Goal: Task Accomplishment & Management: Manage account settings

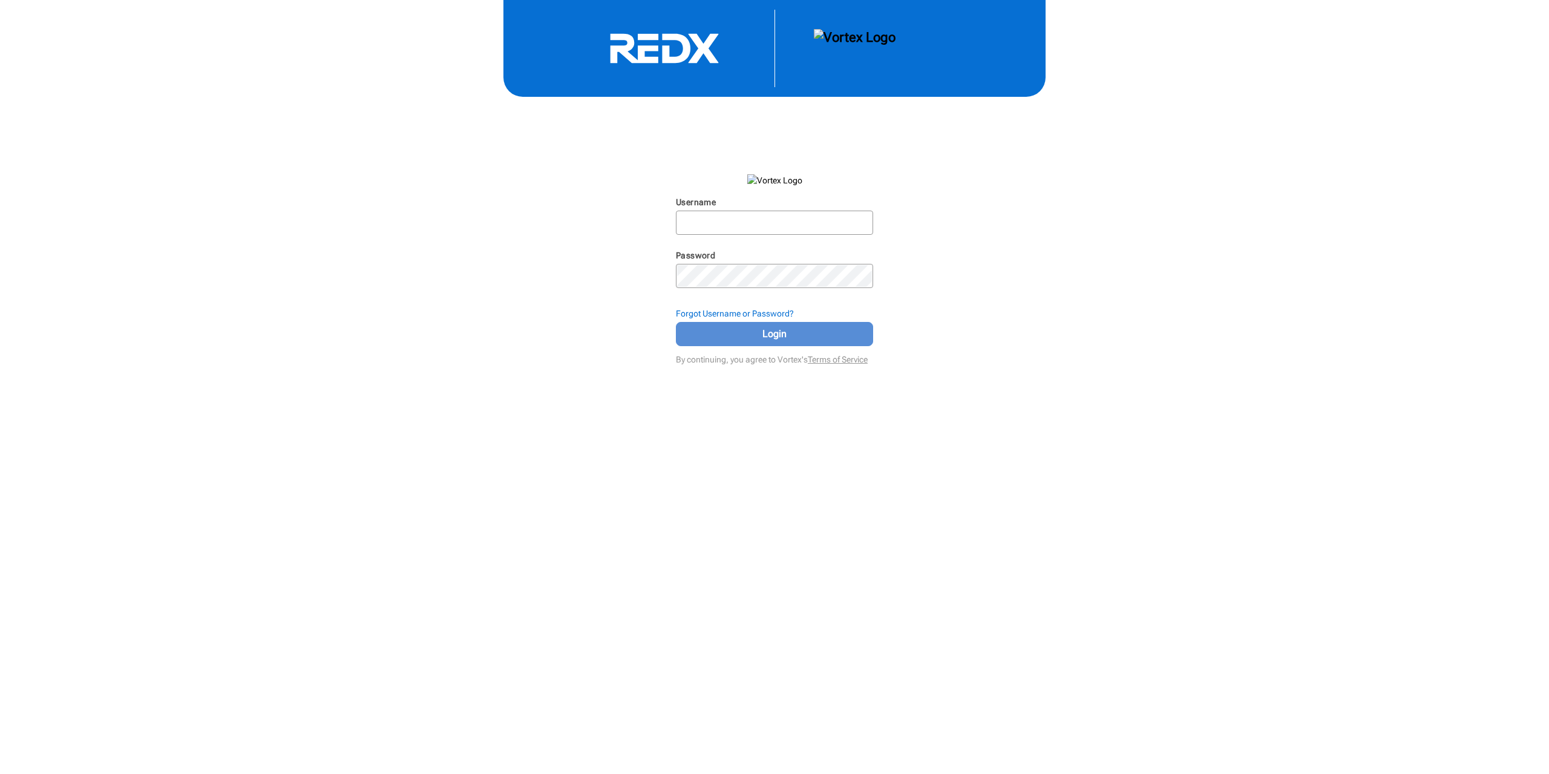
type input "denniswarson"
click at [772, 329] on span "Login" at bounding box center [774, 334] width 167 height 15
click at [757, 310] on strong "Forgot Username or Password?" at bounding box center [735, 314] width 118 height 10
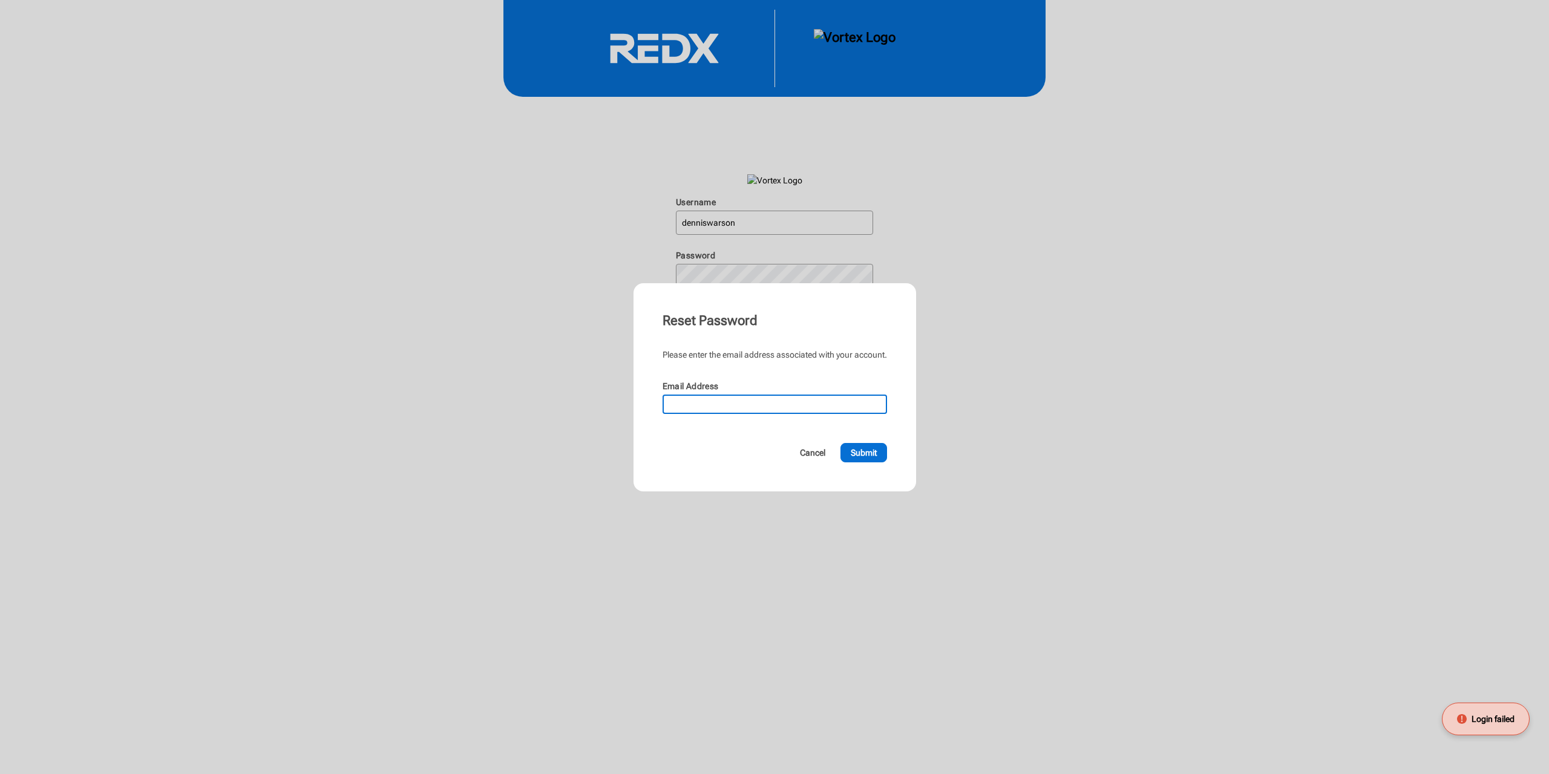
click at [724, 399] on input "Email Address" at bounding box center [775, 404] width 222 height 17
type input "[EMAIL_ADDRESS][DOMAIN_NAME]"
click at [869, 459] on button "Submit" at bounding box center [864, 452] width 47 height 19
